Goal: Information Seeking & Learning: Find specific page/section

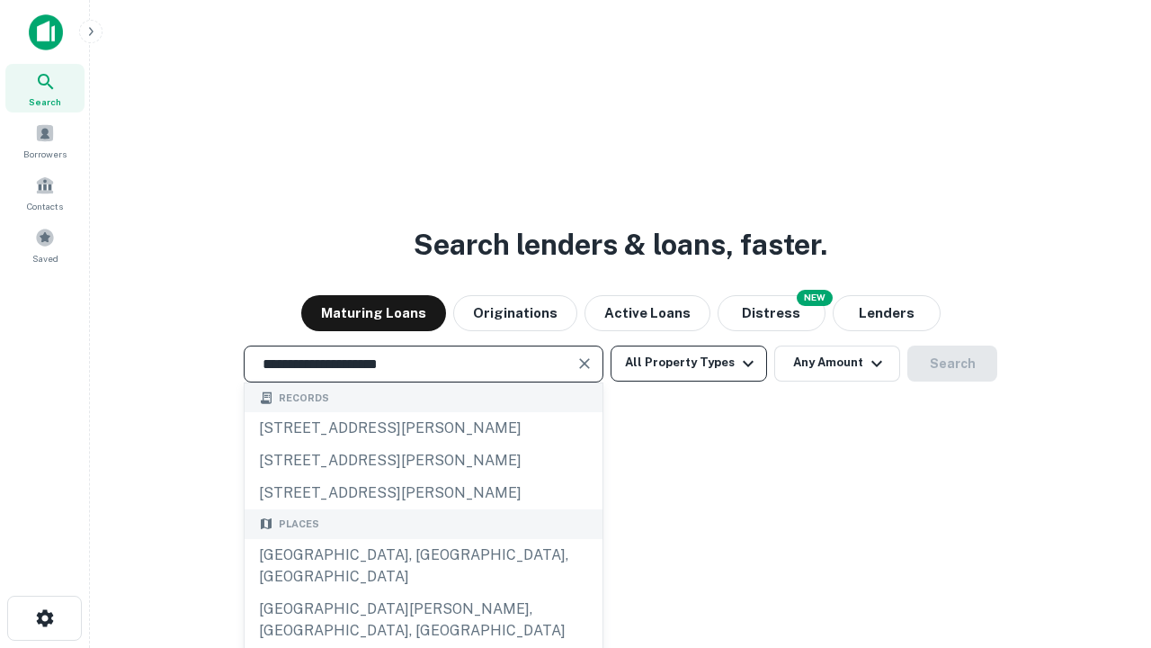
click at [423, 593] on div "[GEOGRAPHIC_DATA], [GEOGRAPHIC_DATA], [GEOGRAPHIC_DATA]" at bounding box center [424, 566] width 358 height 54
click at [689, 362] on button "All Property Types" at bounding box center [689, 363] width 156 height 36
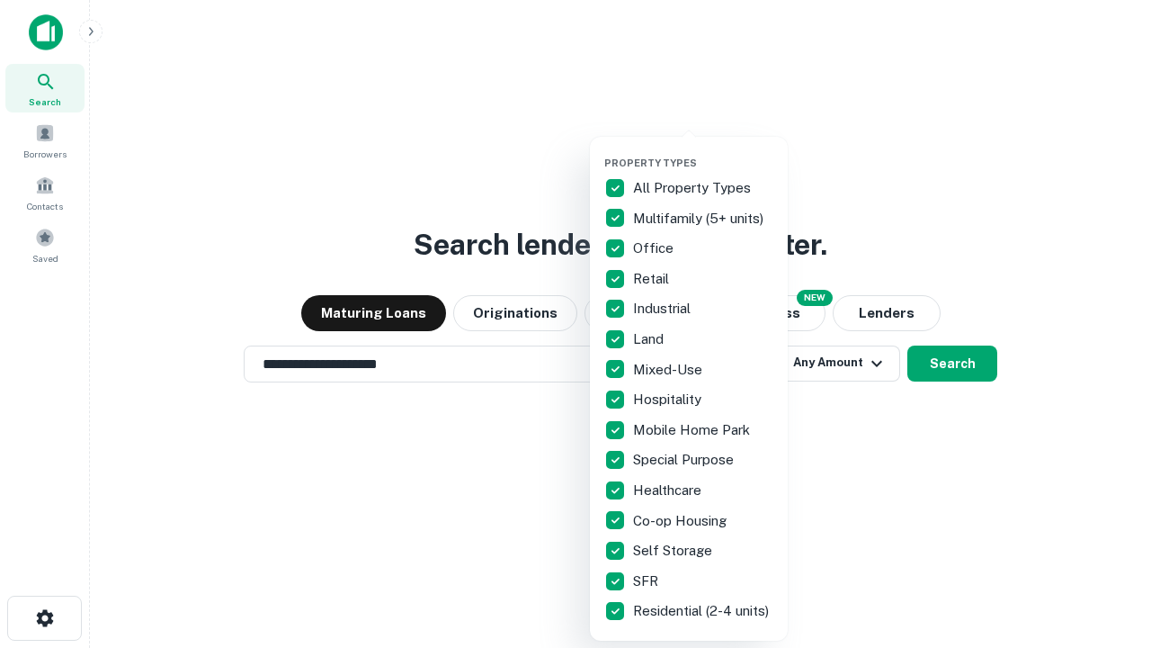
type input "**********"
click at [703, 151] on button "button" at bounding box center [703, 151] width 198 height 1
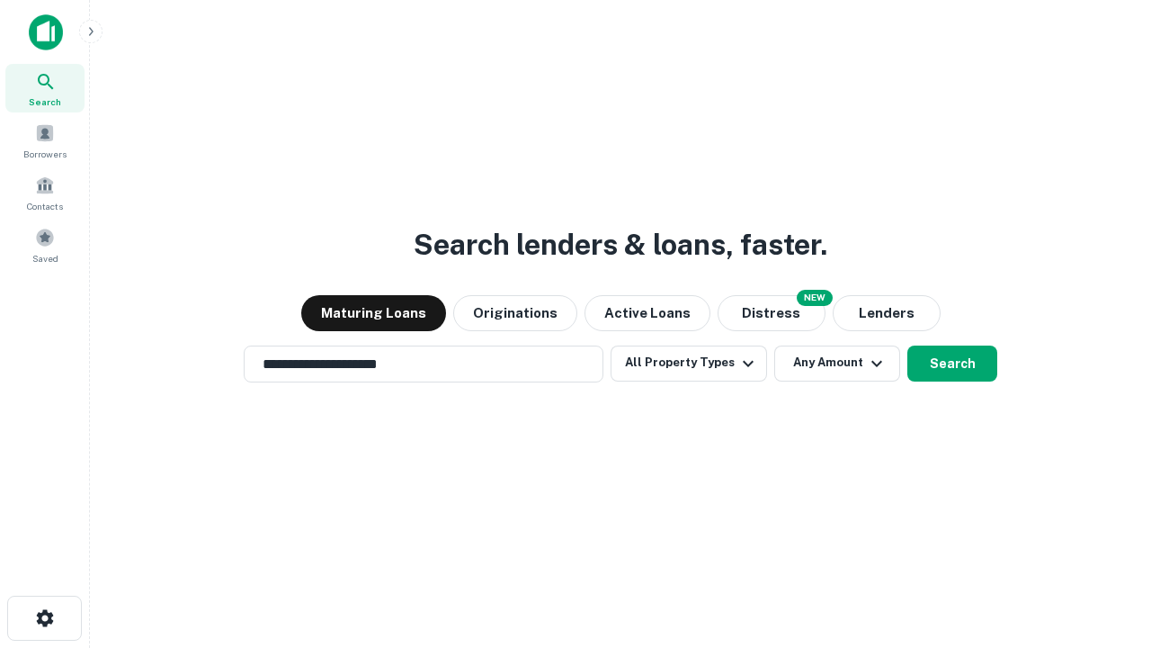
scroll to position [28, 0]
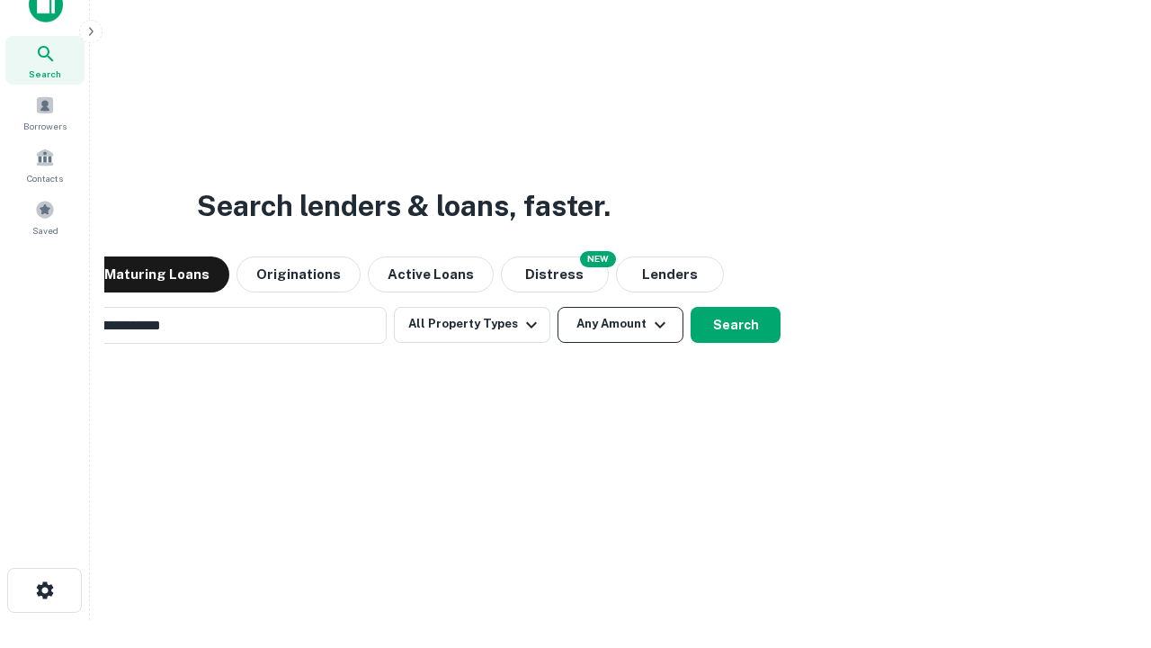
click at [558, 307] on button "Any Amount" at bounding box center [621, 325] width 126 height 36
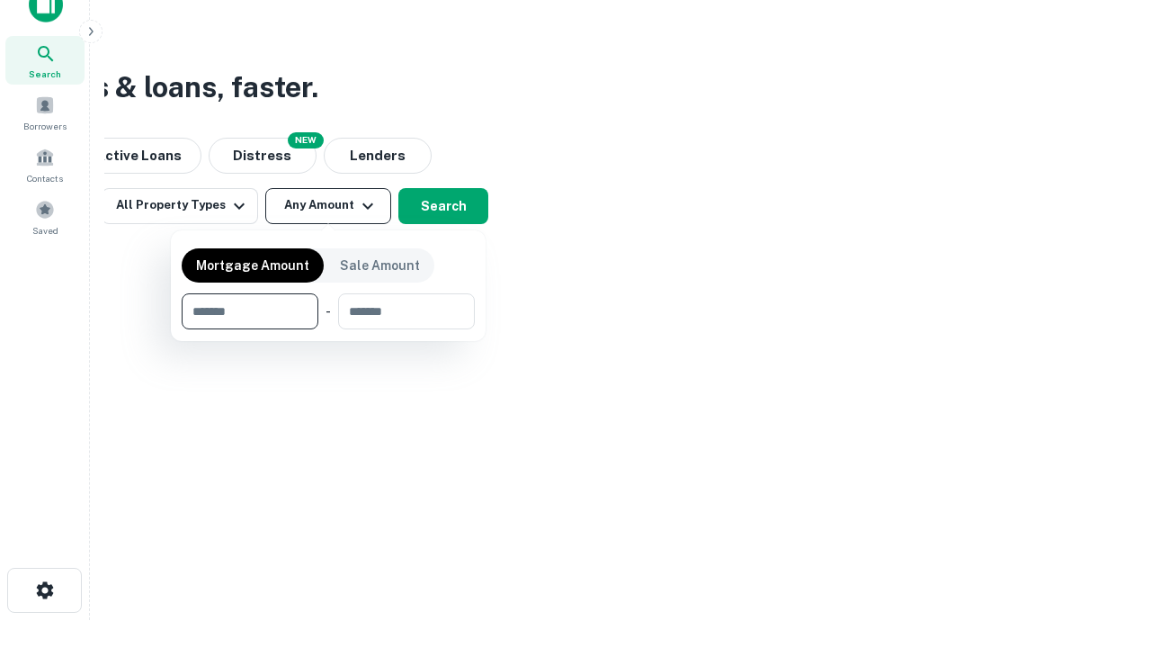
scroll to position [29, 0]
type input "*******"
click at [328, 329] on button "button" at bounding box center [328, 329] width 293 height 1
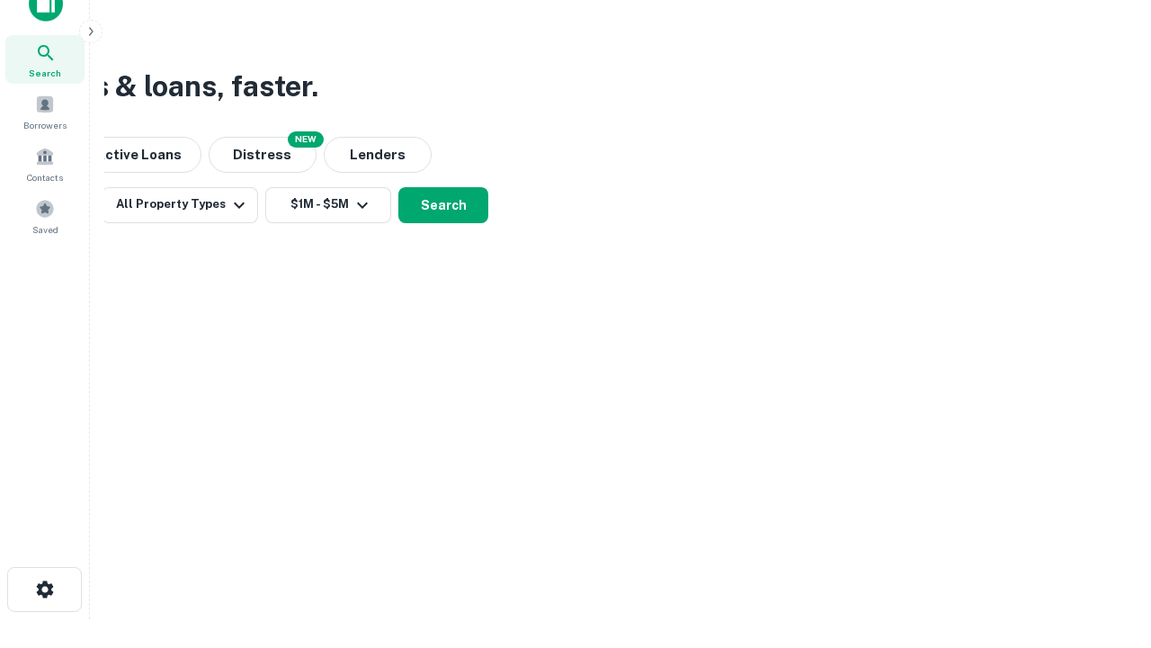
scroll to position [28, 0]
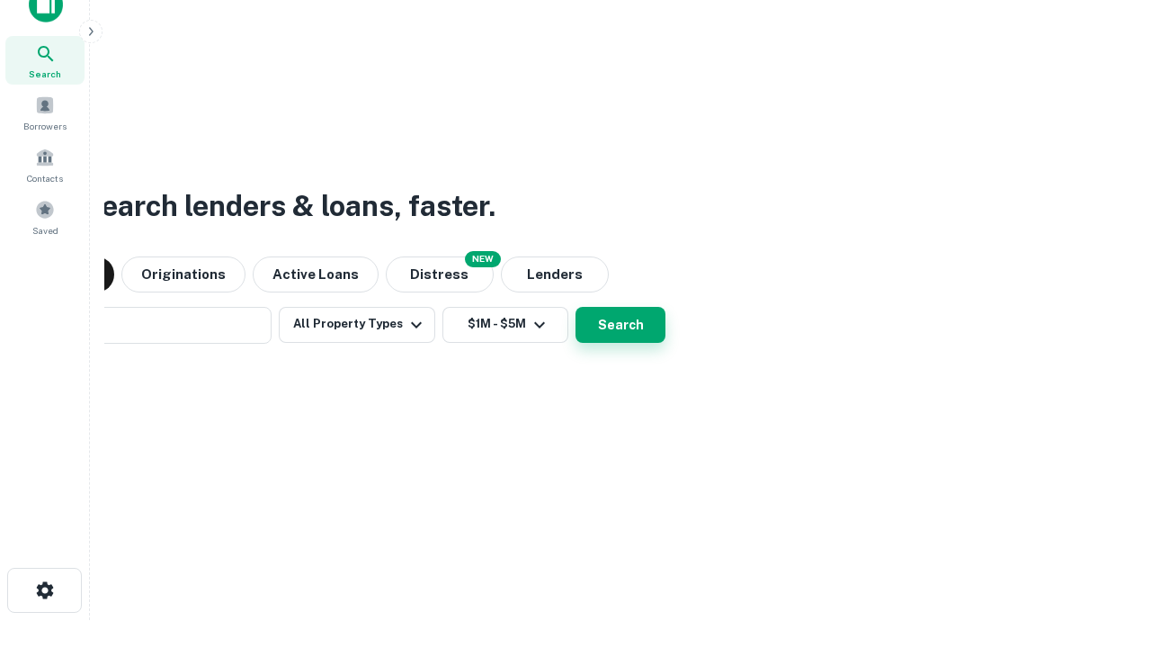
click at [576, 307] on button "Search" at bounding box center [621, 325] width 90 height 36
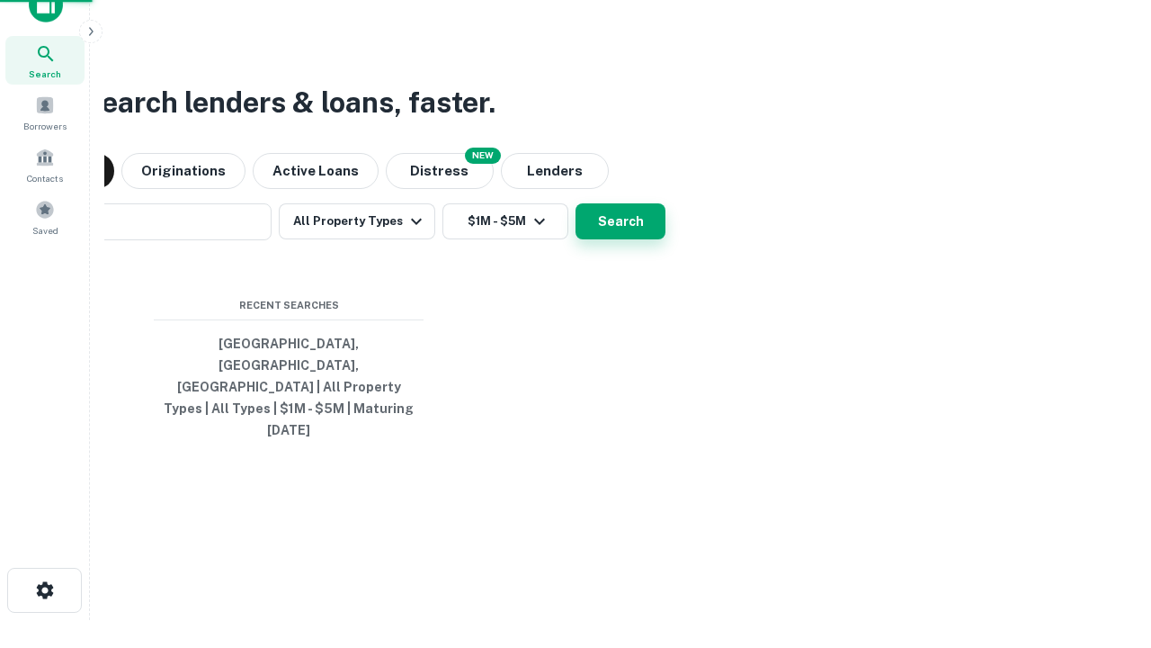
scroll to position [29, 0]
